Goal: Task Accomplishment & Management: Use online tool/utility

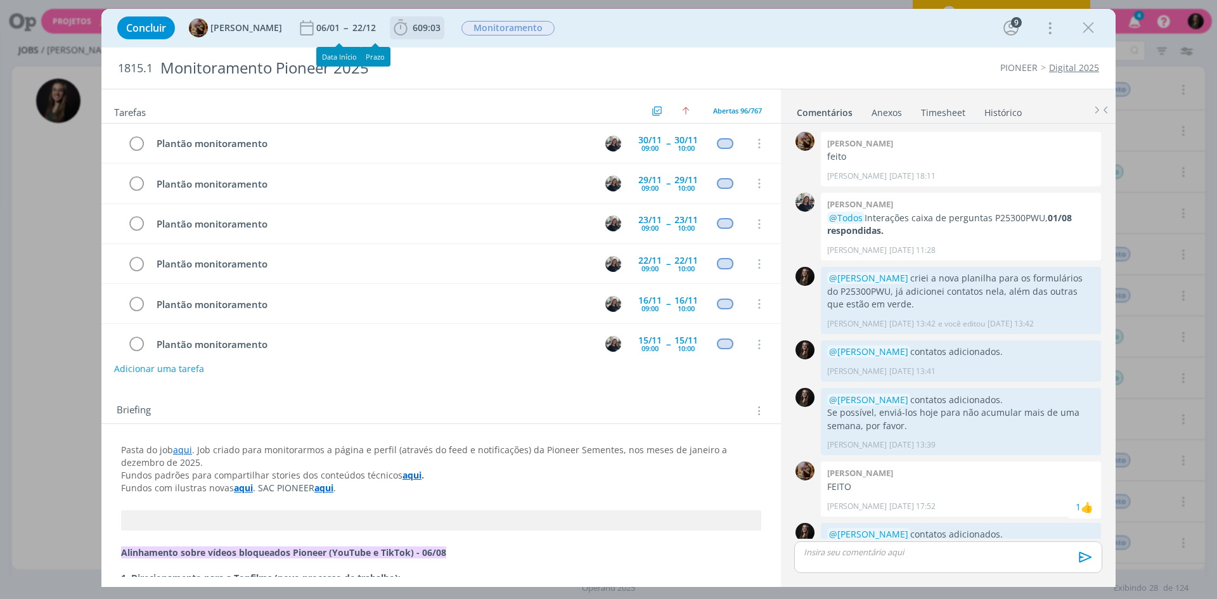
scroll to position [742, 0]
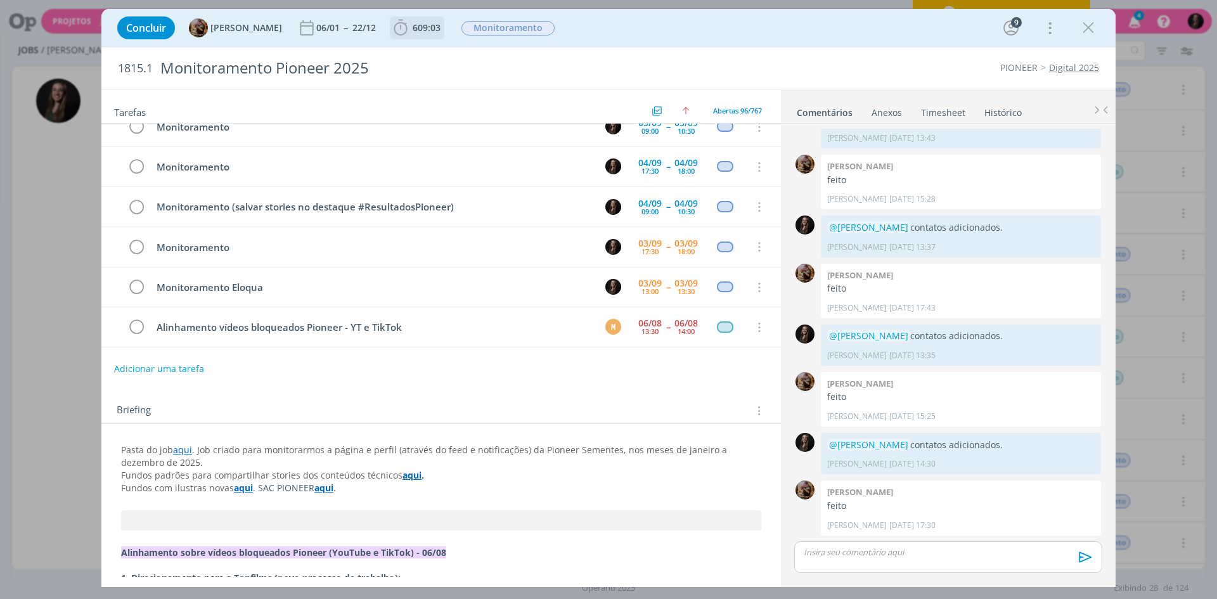
click at [422, 27] on b "609:03" at bounding box center [426, 27] width 33 height 9
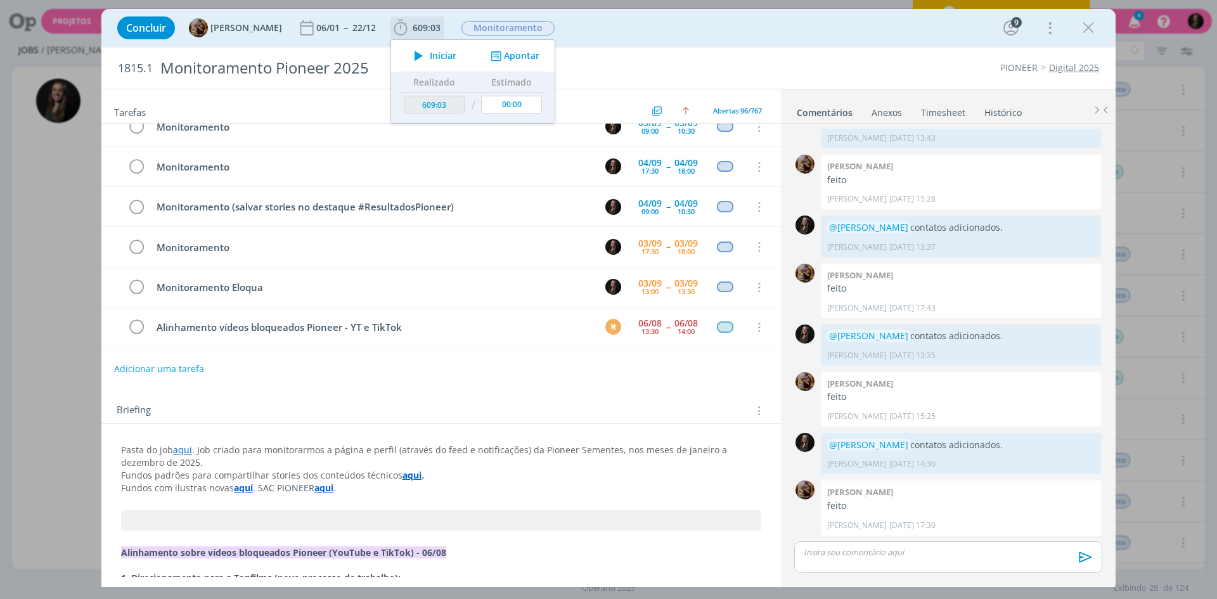
click at [449, 53] on span "Iniciar" at bounding box center [443, 55] width 27 height 9
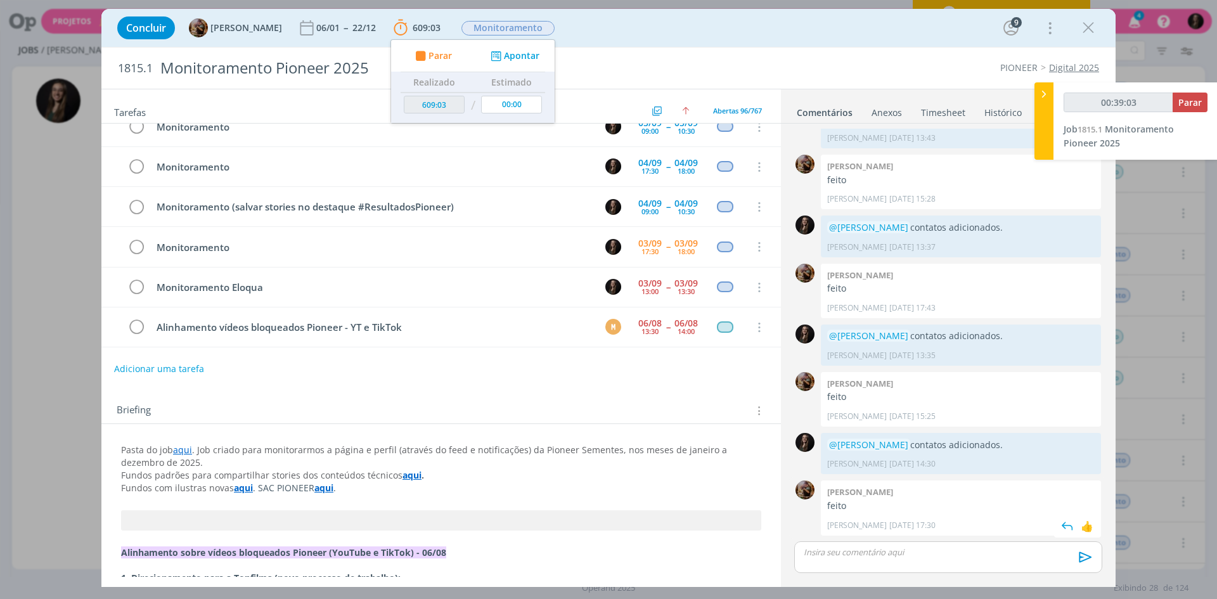
click at [857, 561] on div "dialog" at bounding box center [948, 557] width 308 height 32
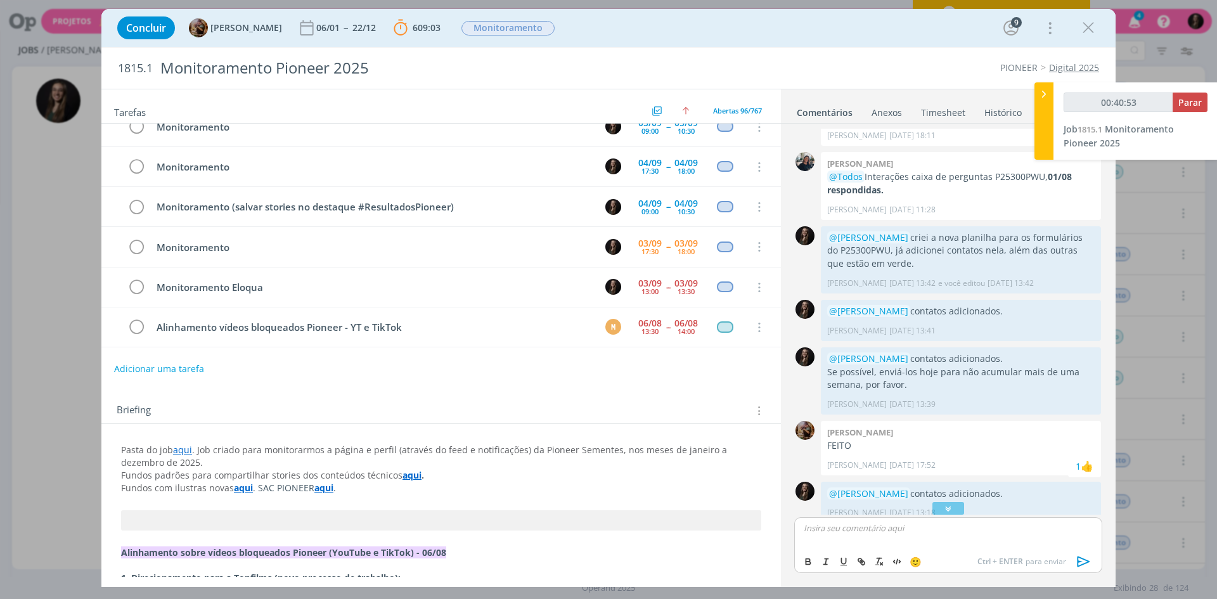
scroll to position [1363, 0]
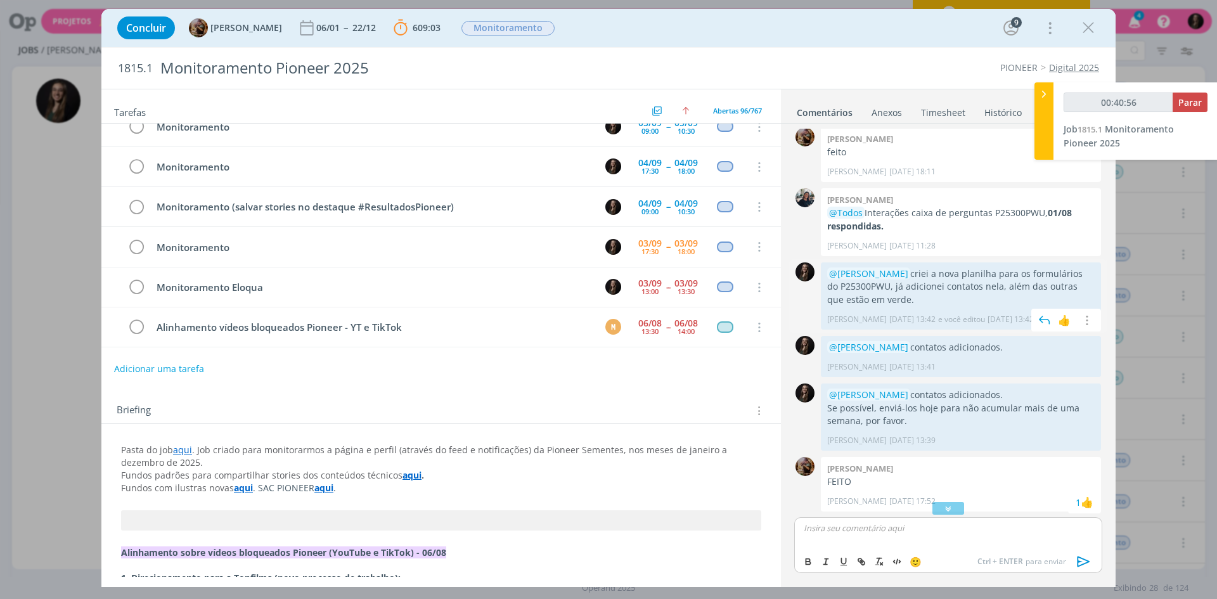
drag, startPoint x: 905, startPoint y: 299, endPoint x: 827, endPoint y: 276, distance: 81.2
click at [827, 276] on p "@[PERSON_NAME] criei a nova planilha para os formulários do P25300PWU, já adici…" at bounding box center [960, 286] width 267 height 39
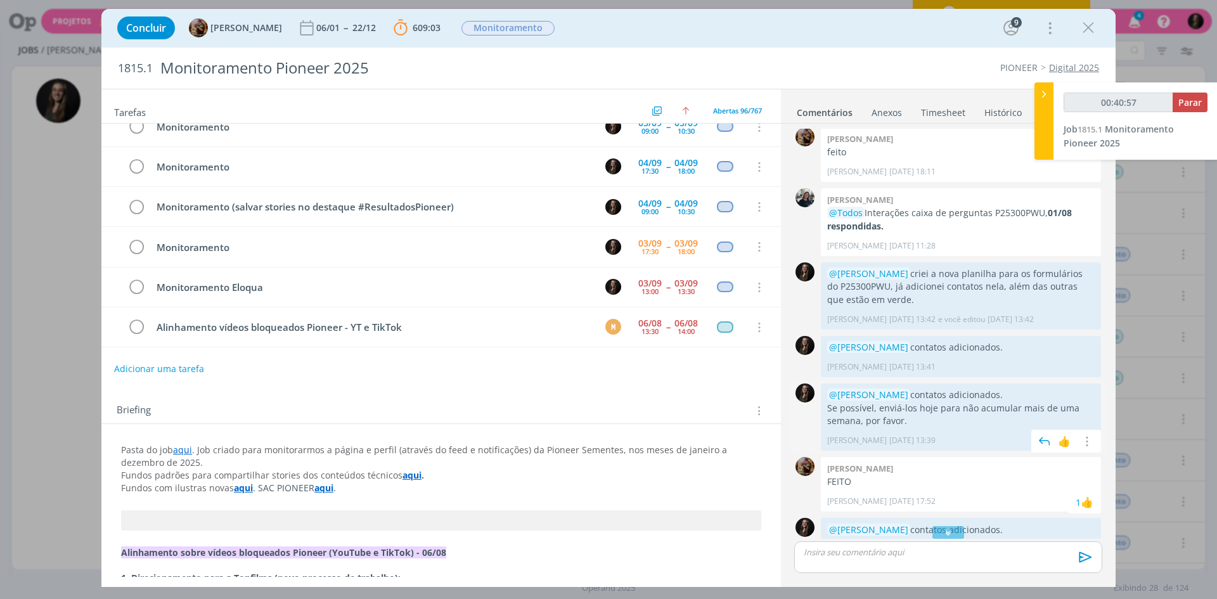
copy p "@[PERSON_NAME] criei a nova planilha para os formulários do P25300PWU, já adici…"
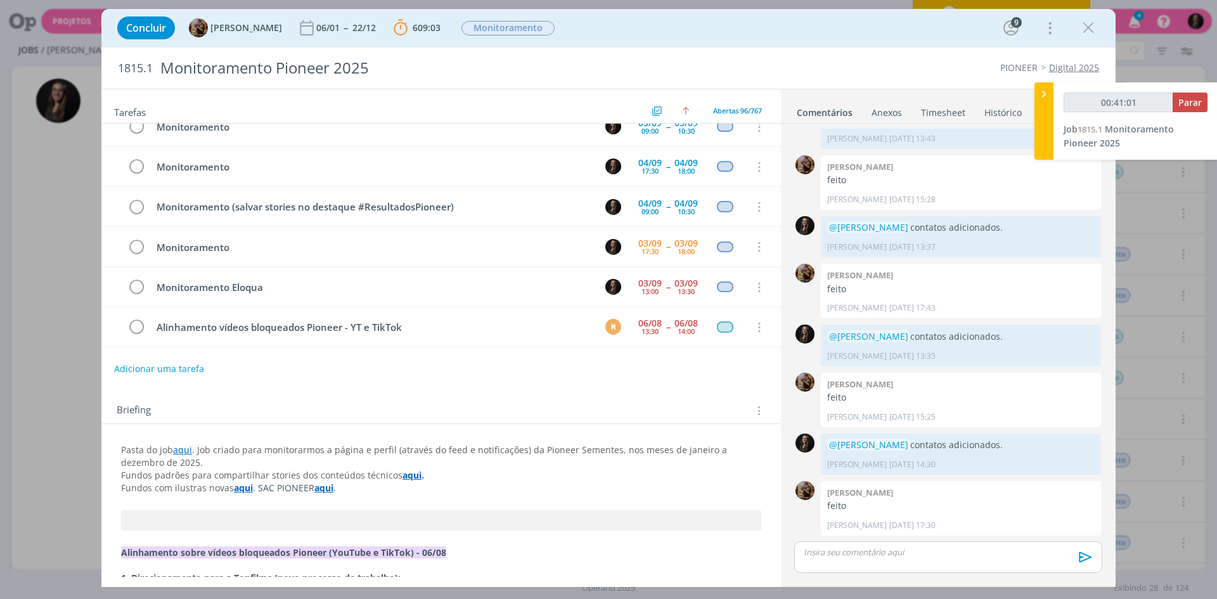
click at [846, 558] on div "dialog" at bounding box center [948, 557] width 308 height 32
click at [847, 548] on div "dialog" at bounding box center [948, 533] width 308 height 32
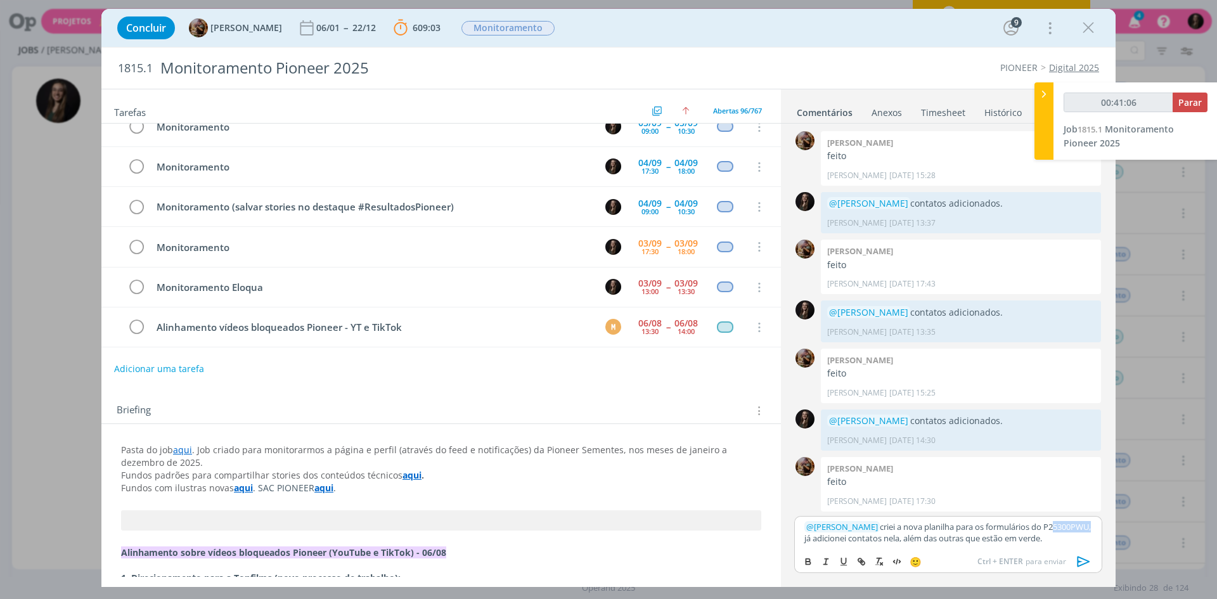
drag, startPoint x: 849, startPoint y: 526, endPoint x: 810, endPoint y: 528, distance: 39.3
click at [810, 528] on p "﻿ @ [PERSON_NAME] ﻿ criei a nova planilha para os formulários do P25300PWU, já …" at bounding box center [948, 532] width 288 height 23
type input "00:41:07"
click at [892, 538] on p "﻿ @ [PERSON_NAME] ﻿ criei a nova planilha para os formulários do P30001PWUE, já…" at bounding box center [948, 527] width 288 height 35
click at [943, 534] on p "﻿ @ [PERSON_NAME] ﻿ criei a nova planilha para os formulários do P30001PWUE, já…" at bounding box center [948, 527] width 288 height 35
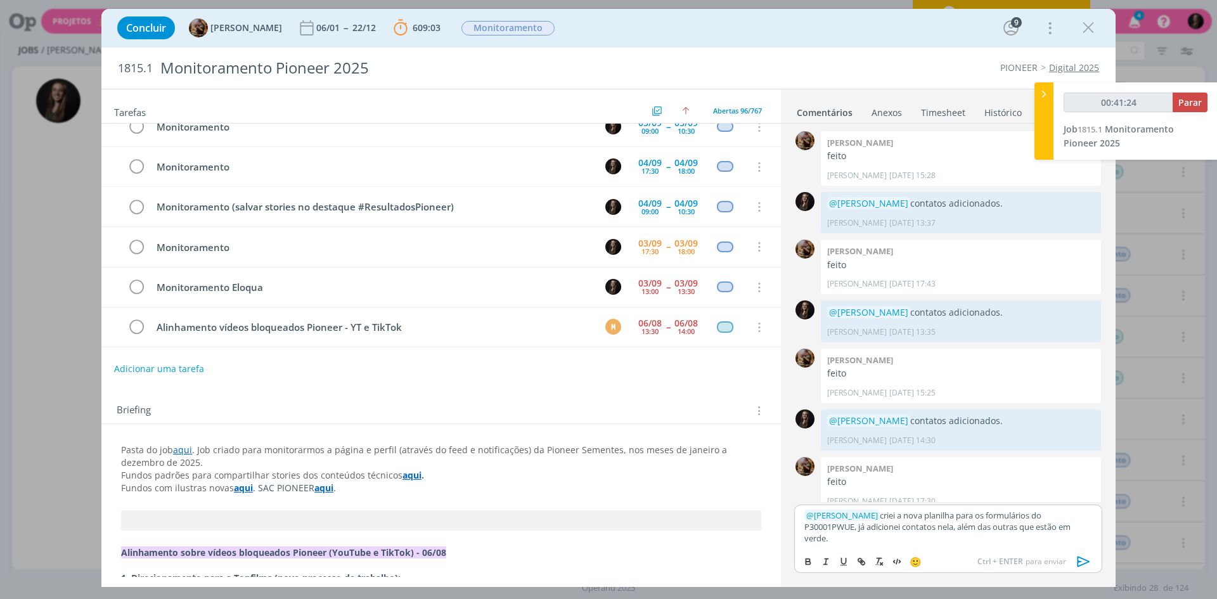
drag, startPoint x: 957, startPoint y: 529, endPoint x: 965, endPoint y: 538, distance: 12.6
click at [965, 538] on p "﻿ @ [PERSON_NAME] ﻿ criei a nova planilha para os formulários do P30001PWUE, já…" at bounding box center [948, 527] width 288 height 35
click at [1084, 560] on icon "dialog" at bounding box center [1083, 561] width 19 height 19
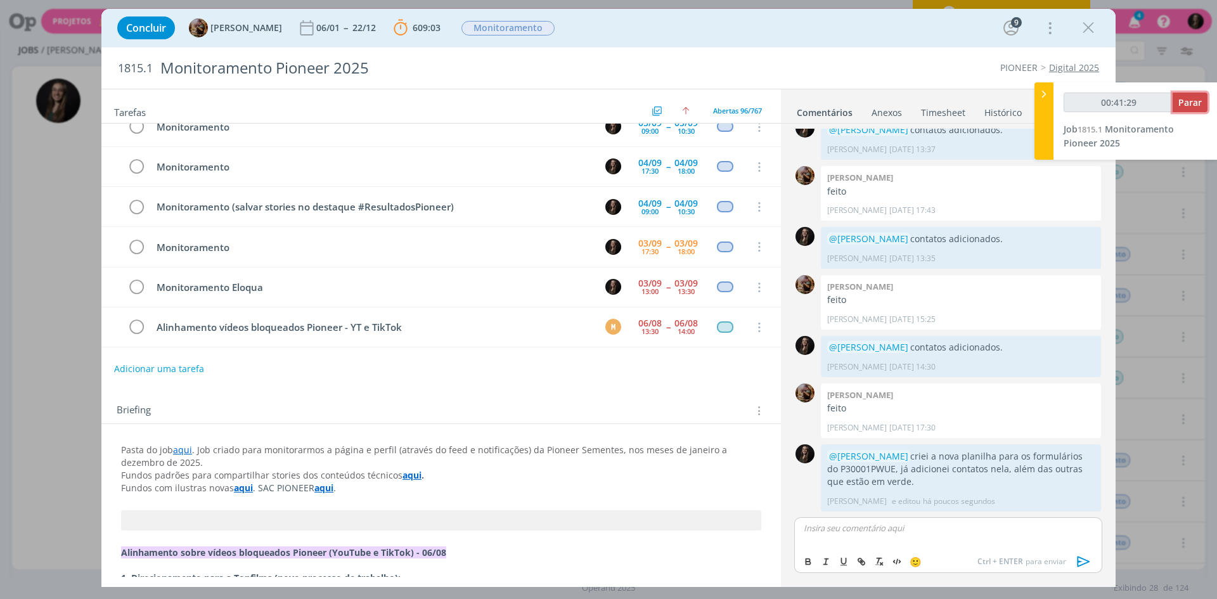
click at [1180, 106] on span "Parar" at bounding box center [1189, 102] width 23 height 12
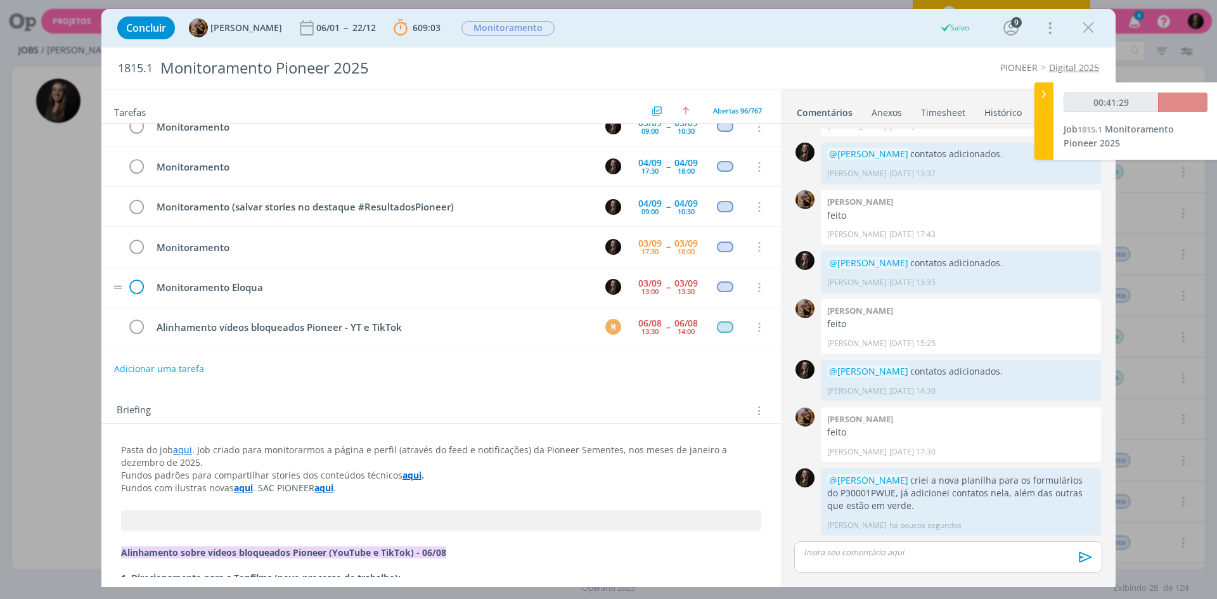
scroll to position [2173, 0]
click at [136, 284] on icon "dialog" at bounding box center [136, 287] width 18 height 19
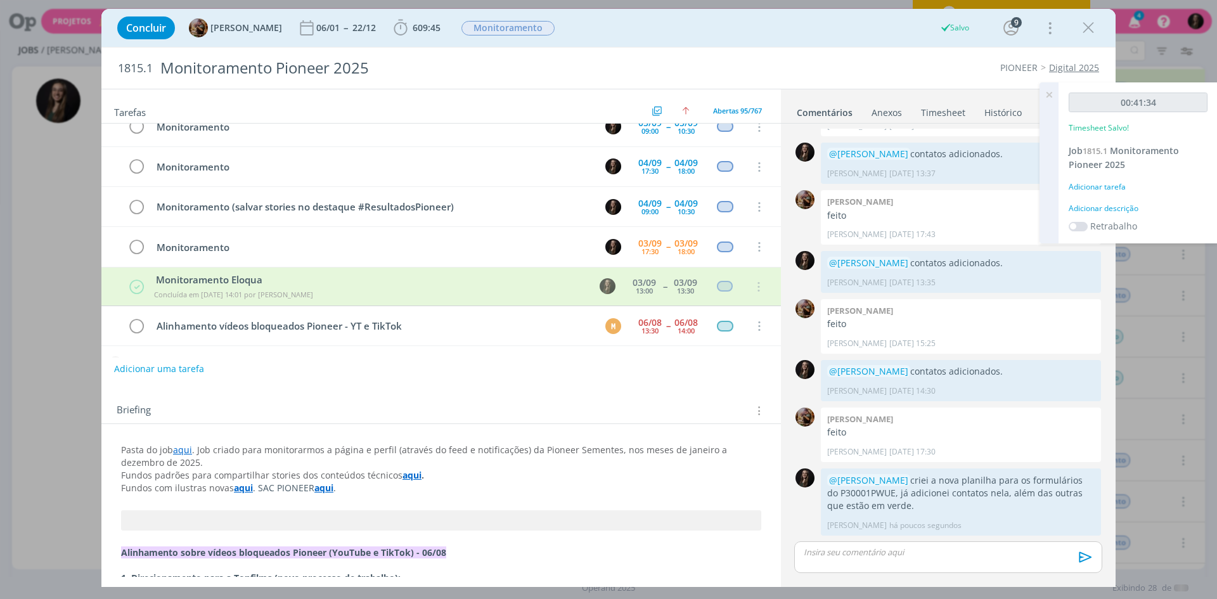
type input "00:42:00"
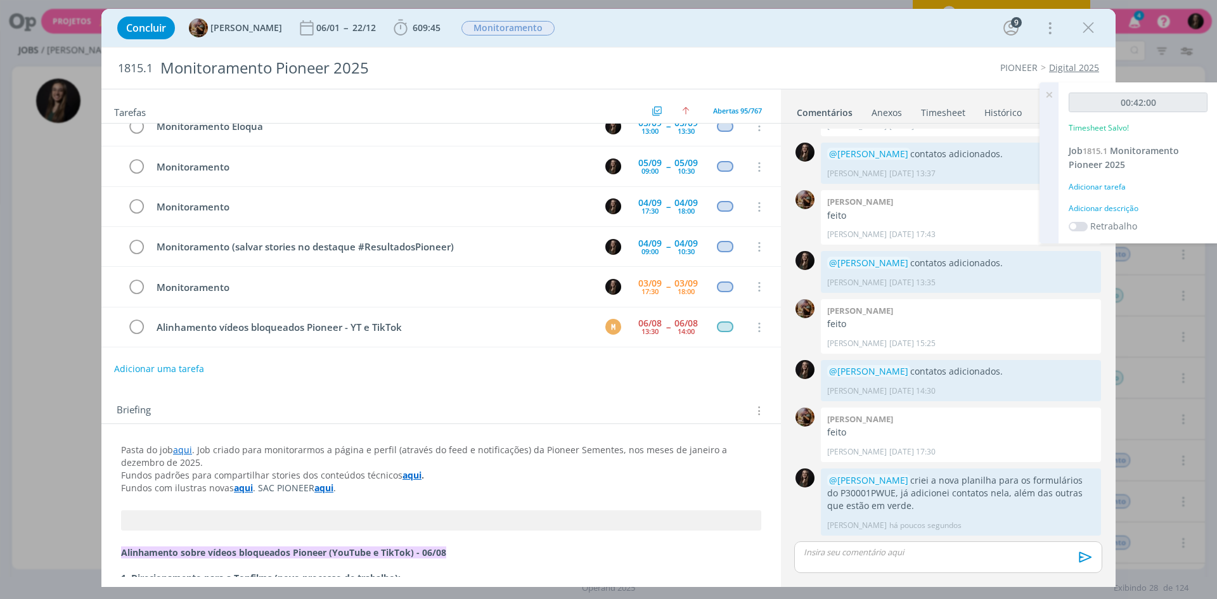
scroll to position [3587, 0]
drag, startPoint x: 1121, startPoint y: 201, endPoint x: 1116, endPoint y: 207, distance: 7.6
click at [1121, 201] on div "00:42:00 Timesheet Salvo! Job 1815.1 Monitoramento Pioneer 2025 Adicionar taref…" at bounding box center [1137, 162] width 159 height 161
click at [1106, 213] on div "Adicionar descrição" at bounding box center [1138, 208] width 139 height 11
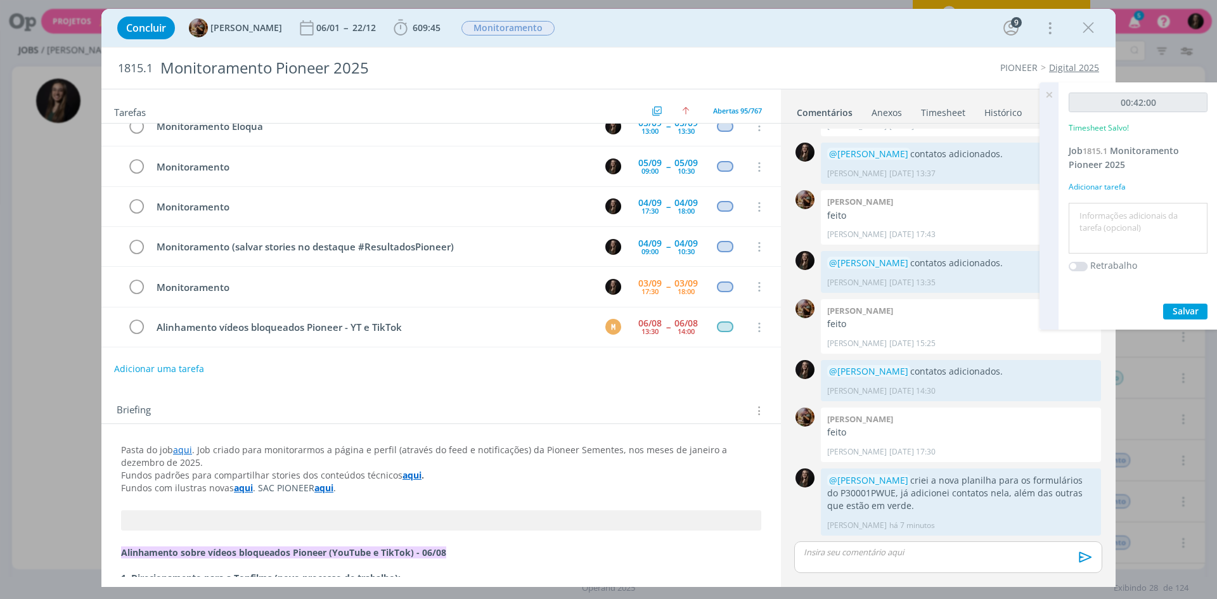
click at [1107, 213] on textarea at bounding box center [1138, 228] width 132 height 45
type textarea "eloqua"
click at [1163, 304] on button "Salvar" at bounding box center [1185, 312] width 44 height 16
click at [1086, 23] on icon "dialog" at bounding box center [1088, 27] width 19 height 19
click at [1050, 94] on div at bounding box center [608, 299] width 1217 height 599
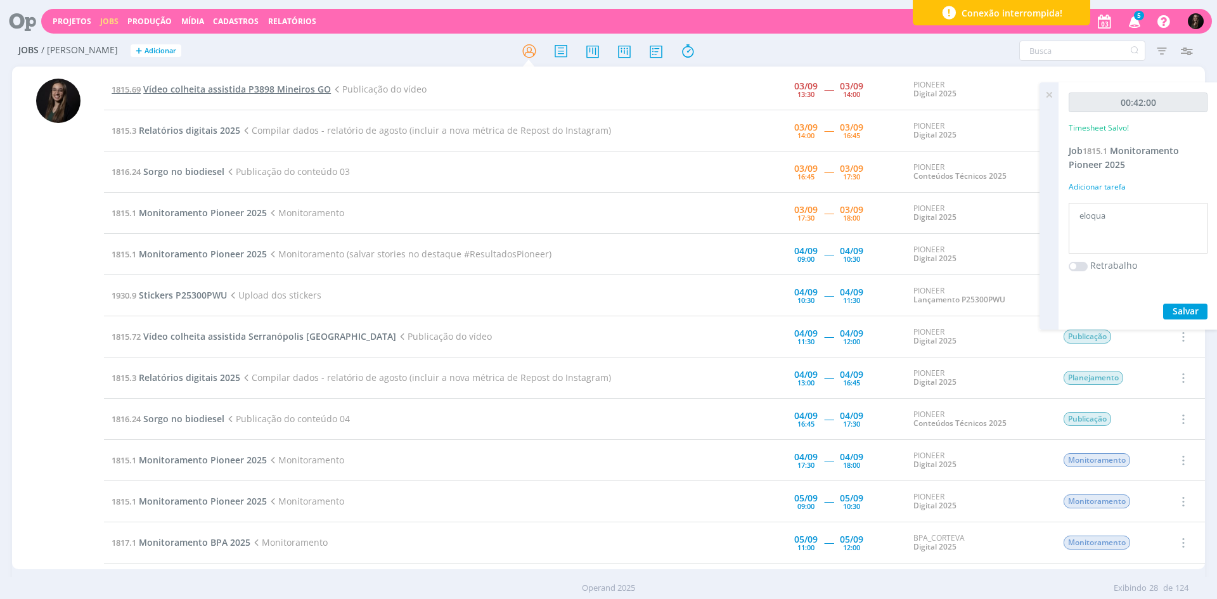
click at [248, 87] on span "Vídeo colheita assistida P3898 Mineiros GO" at bounding box center [237, 89] width 188 height 12
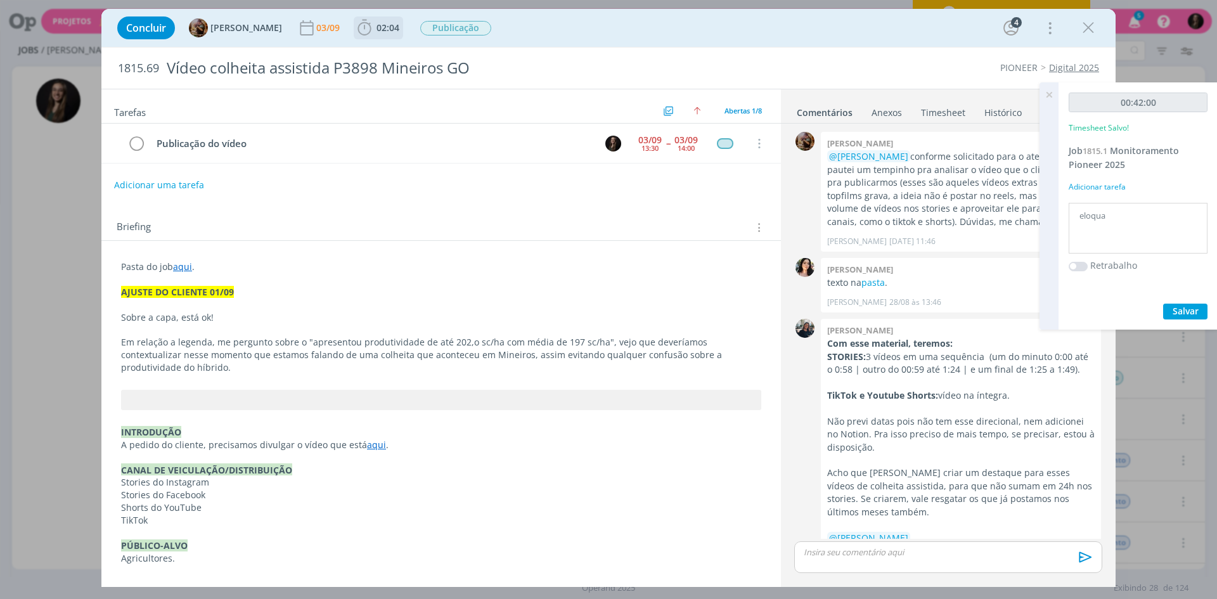
click at [399, 27] on span "02:04" at bounding box center [387, 28] width 23 height 12
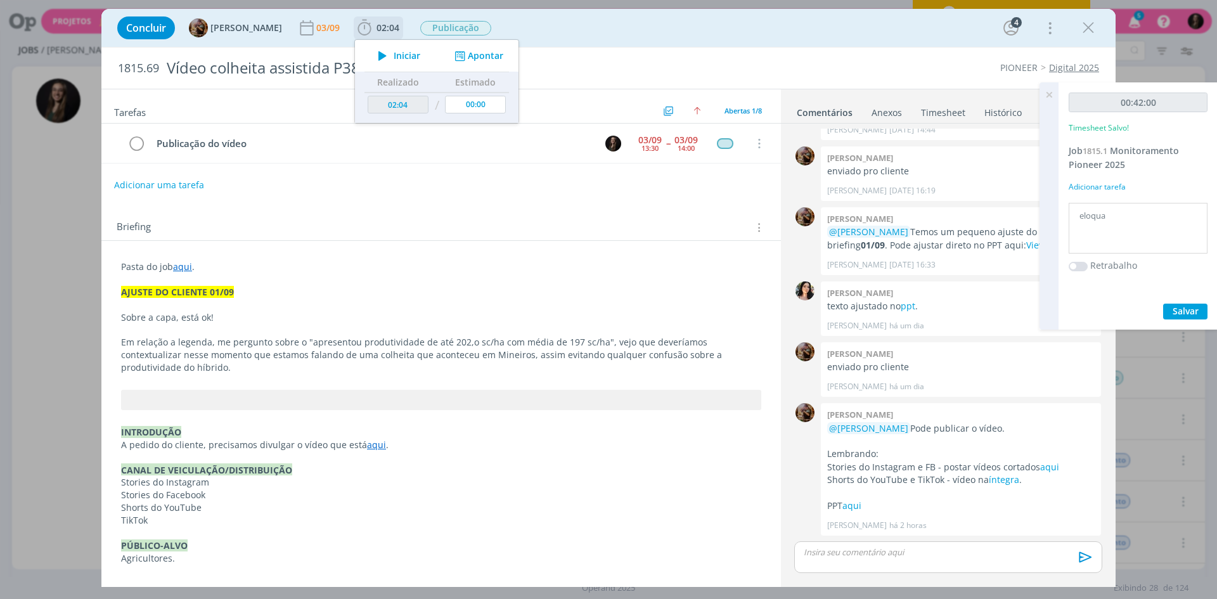
click at [393, 55] on icon "dialog" at bounding box center [382, 56] width 22 height 16
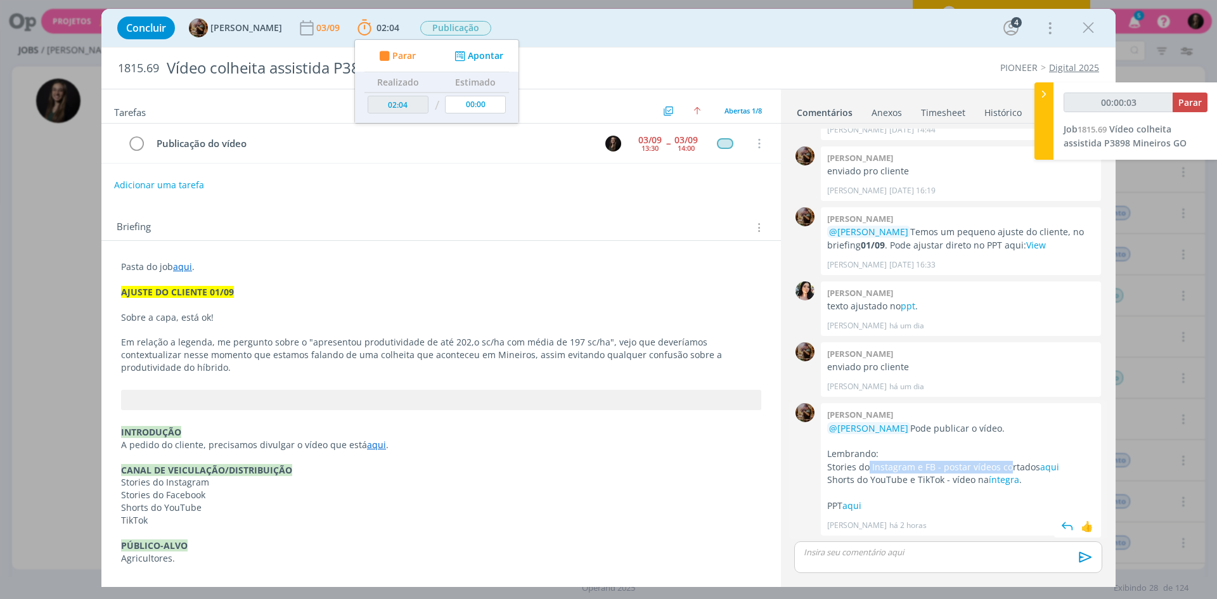
drag, startPoint x: 867, startPoint y: 466, endPoint x: 1007, endPoint y: 465, distance: 139.4
click at [1007, 465] on p "Stories do Instagram e FB - postar vídeos cortados aqui" at bounding box center [960, 467] width 267 height 13
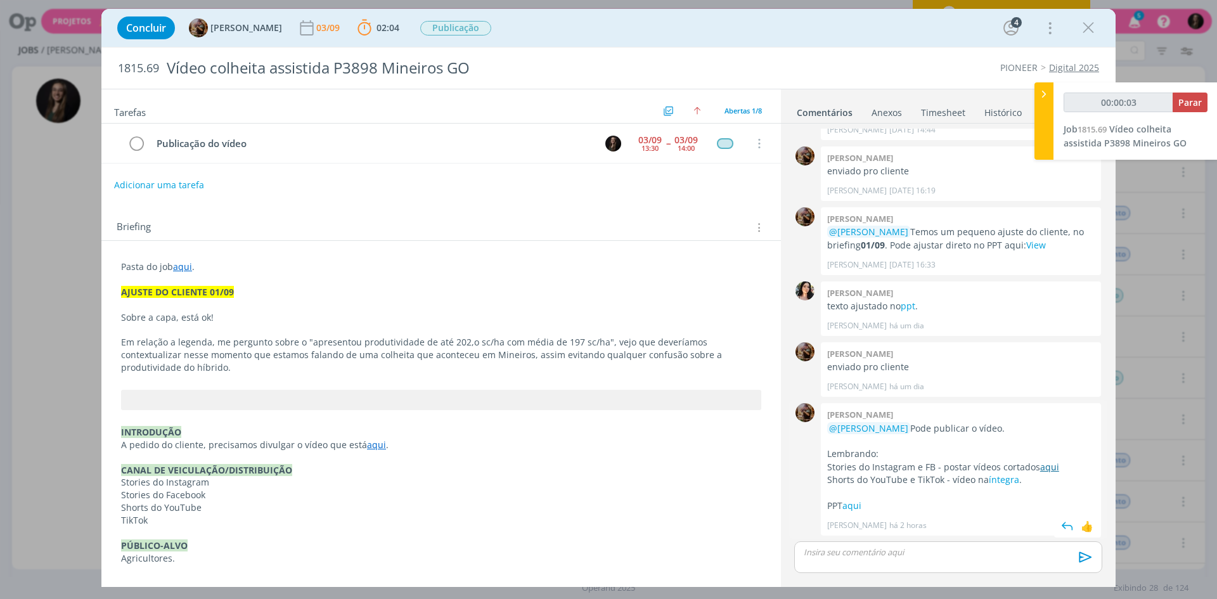
drag, startPoint x: 1012, startPoint y: 465, endPoint x: 1046, endPoint y: 464, distance: 33.6
click at [1017, 465] on p "Stories do Instagram e FB - postar vídeos cortados aqui" at bounding box center [960, 467] width 267 height 13
click at [1052, 465] on link "aqui" at bounding box center [1049, 467] width 19 height 12
click at [1001, 477] on link "íntegra" at bounding box center [1004, 479] width 30 height 12
click at [860, 510] on link "aqui" at bounding box center [851, 505] width 19 height 12
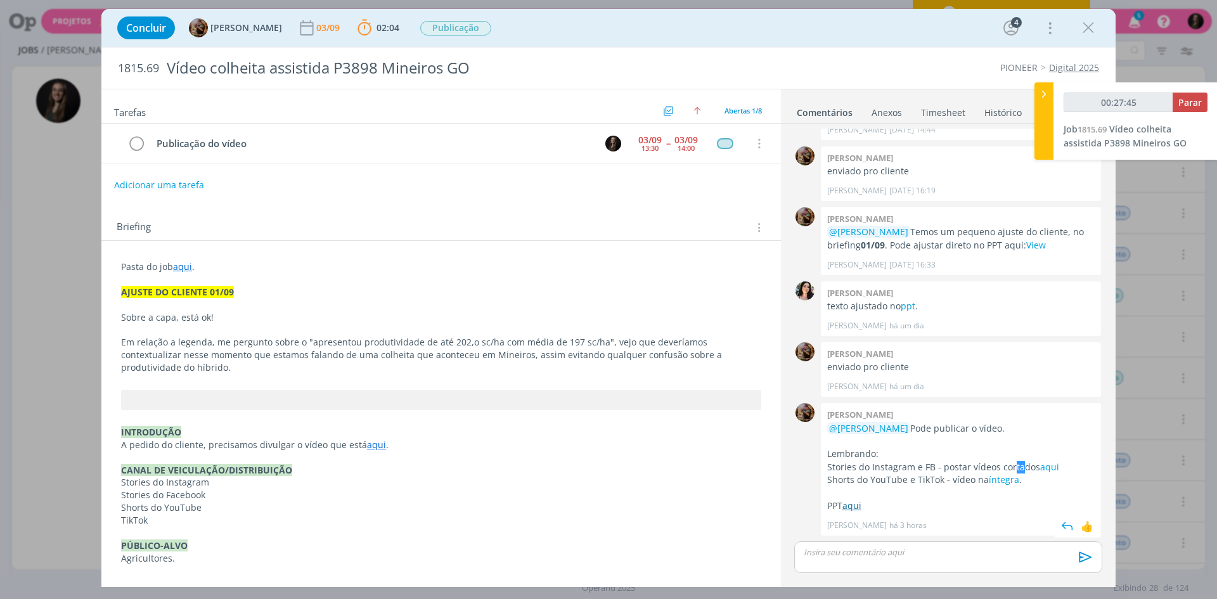
type input "00:28:45"
